Goal: Information Seeking & Learning: Find specific fact

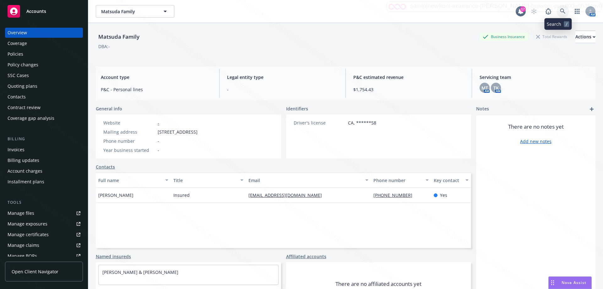
click at [560, 11] on icon at bounding box center [563, 11] width 6 height 6
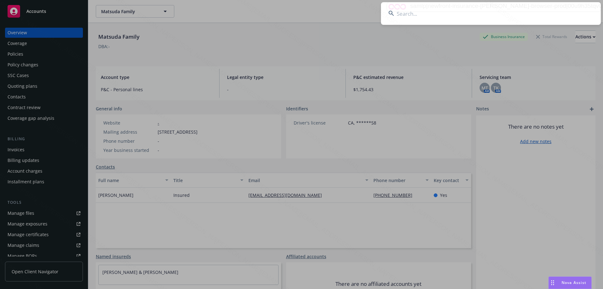
click at [420, 14] on input at bounding box center [491, 13] width 220 height 23
paste input "[PERSON_NAME]"
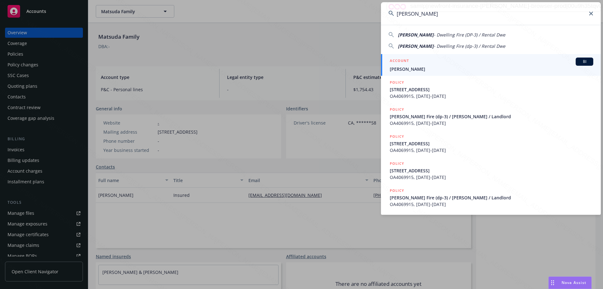
type input "[PERSON_NAME]"
click at [434, 69] on span "[PERSON_NAME]" at bounding box center [491, 69] width 203 height 7
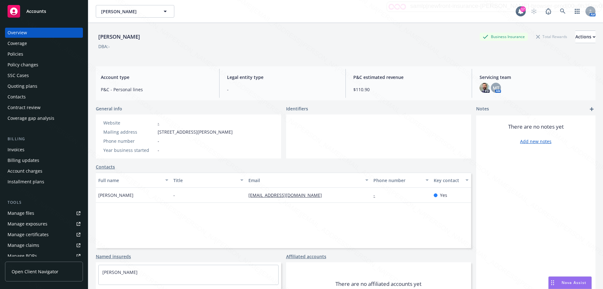
click at [23, 55] on div "Policies" at bounding box center [16, 54] width 16 height 10
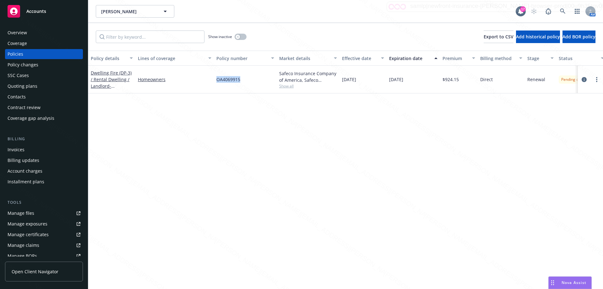
drag, startPoint x: 248, startPoint y: 82, endPoint x: 217, endPoint y: 82, distance: 31.1
click at [208, 83] on div "Dwelling Fire (DP-3) / Rental Dwelling / Landlord - [STREET_ADDRESS] Homeowners…" at bounding box center [391, 80] width 606 height 28
copy div "OA4069915"
click at [560, 12] on icon at bounding box center [563, 11] width 6 height 6
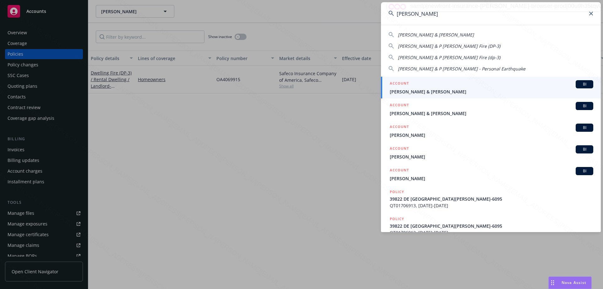
type input "[PERSON_NAME]"
click at [431, 89] on span "[PERSON_NAME] & [PERSON_NAME]" at bounding box center [491, 91] width 203 height 7
